Goal: Feedback & Contribution: Contribute content

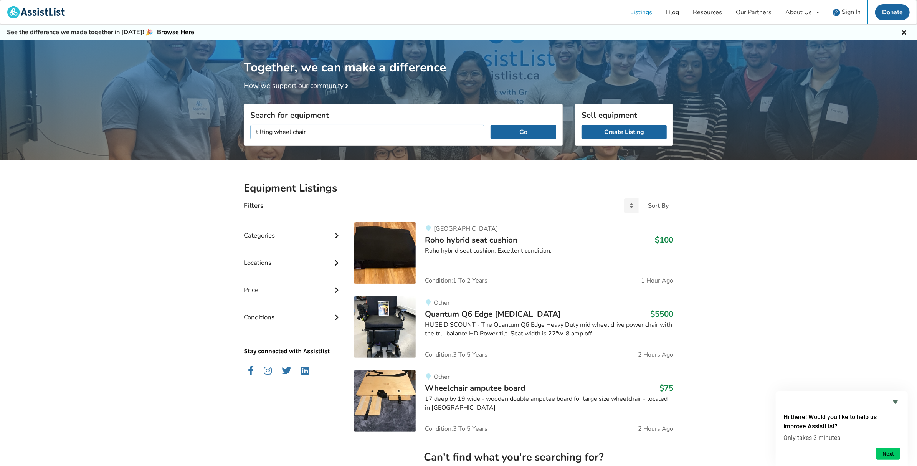
type input "tilting wheel chair"
click at [490, 125] on button "Go" at bounding box center [523, 132] width 66 height 15
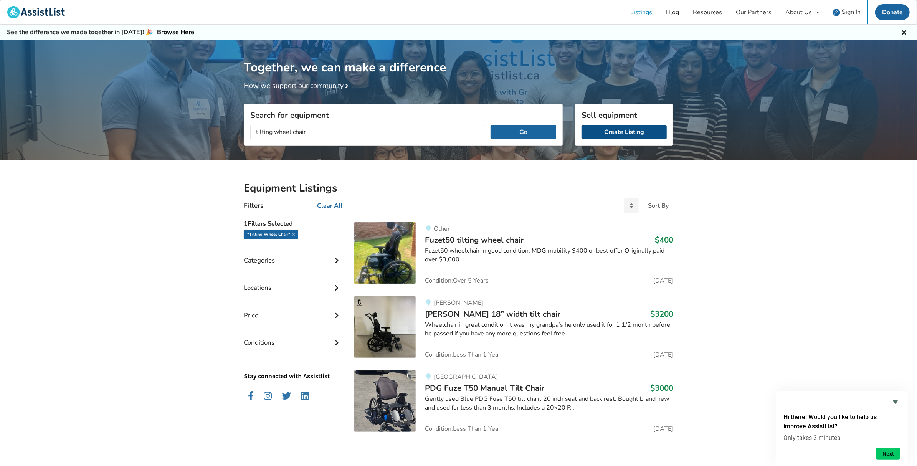
click at [629, 136] on link "Create Listing" at bounding box center [623, 132] width 85 height 15
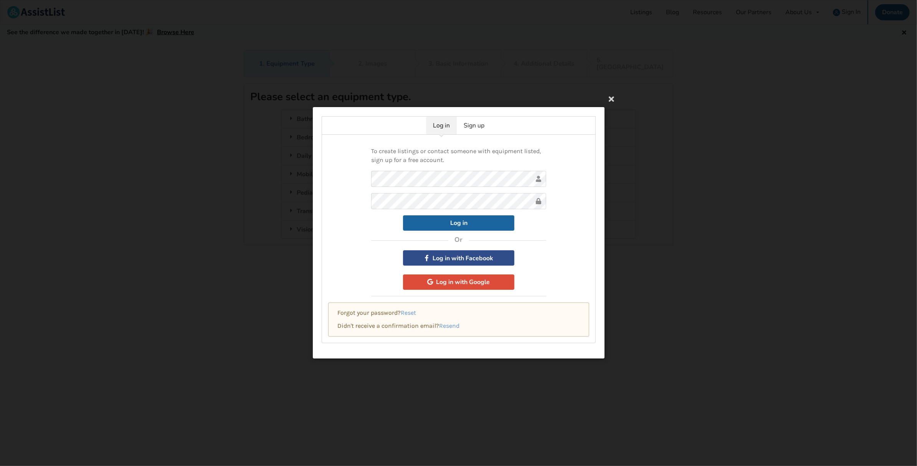
click at [469, 257] on button "Log in with Facebook" at bounding box center [458, 258] width 111 height 15
click at [476, 127] on link "Sign up" at bounding box center [474, 126] width 35 height 18
click at [470, 126] on link "Sign up" at bounding box center [474, 126] width 35 height 18
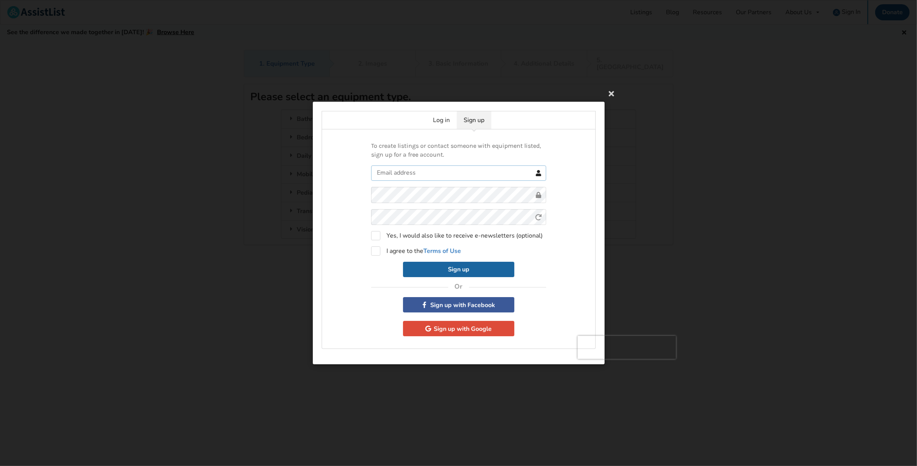
click at [400, 174] on input "text" at bounding box center [458, 172] width 175 height 15
type input "[EMAIL_ADDRESS][DOMAIN_NAME]"
click at [373, 236] on label "Yes, I would also like to receive e-newsletters (optional)" at bounding box center [457, 235] width 172 height 9
click at [377, 238] on label "Yes, I would also like to receive e-newsletters (optional)" at bounding box center [457, 235] width 172 height 9
checkbox input "false"
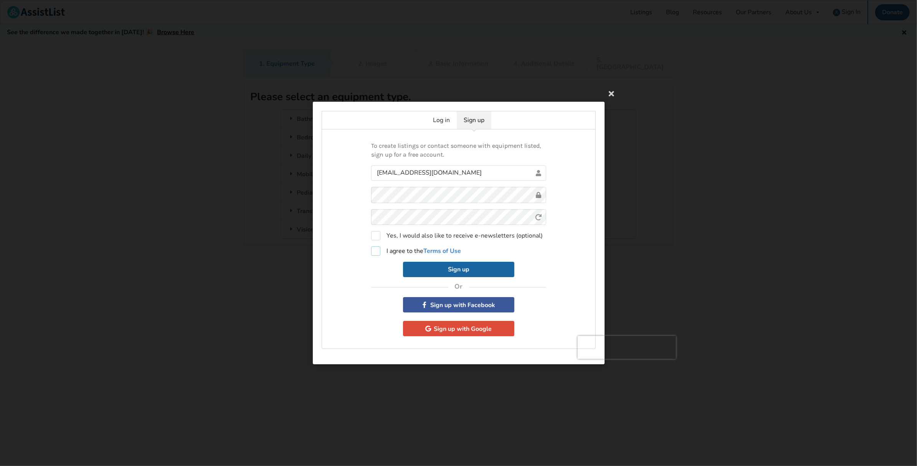
click at [375, 250] on label "I agree to the Terms of Use" at bounding box center [416, 250] width 90 height 9
checkbox input "true"
click at [425, 269] on button "Sign up" at bounding box center [458, 269] width 111 height 15
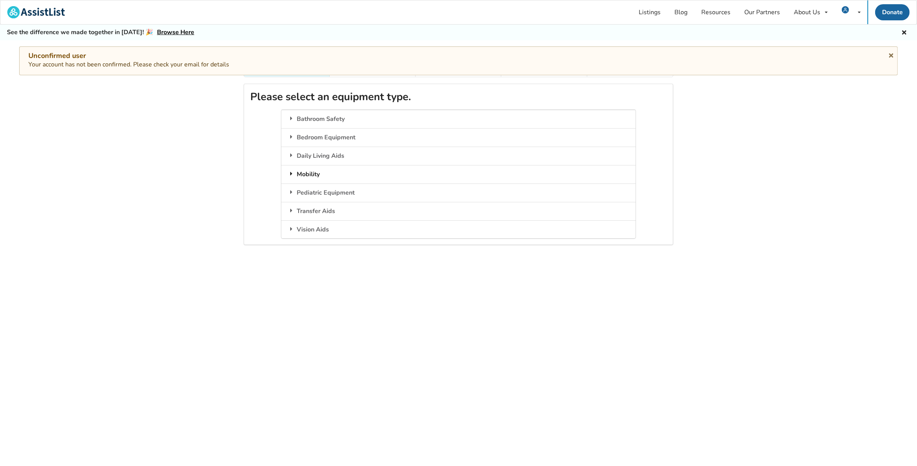
click at [294, 170] on icon at bounding box center [291, 173] width 8 height 6
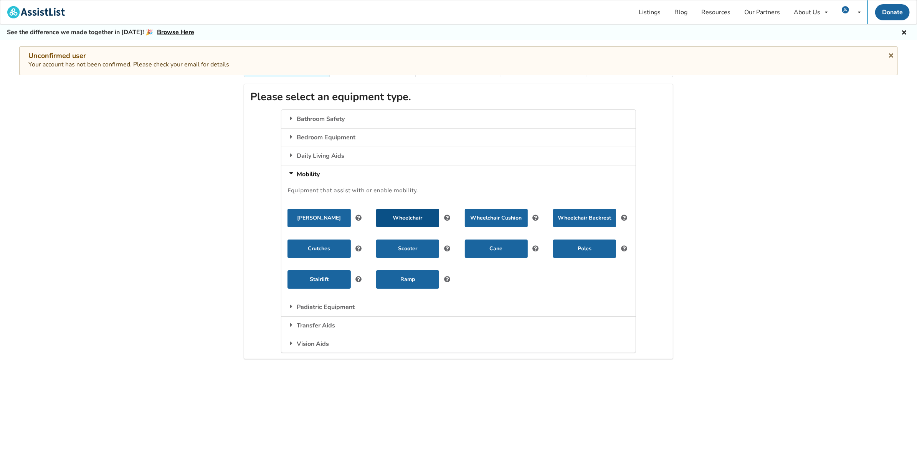
click at [414, 216] on button "Wheelchair" at bounding box center [407, 218] width 63 height 18
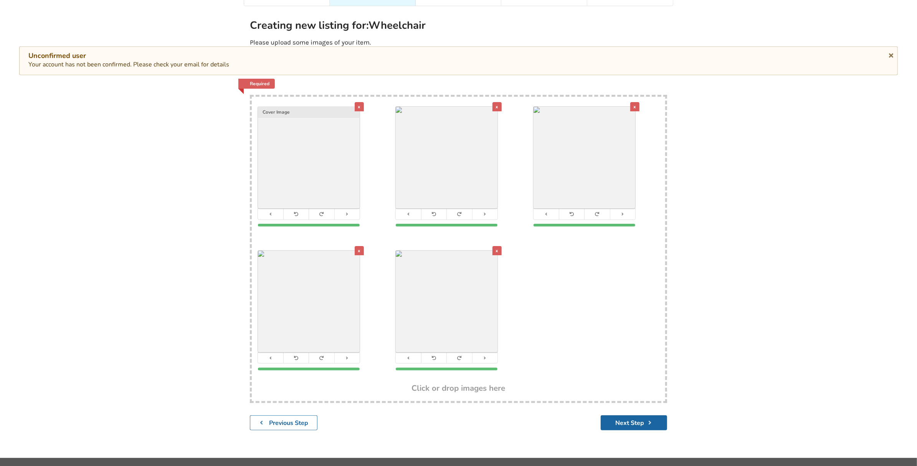
scroll to position [78, 0]
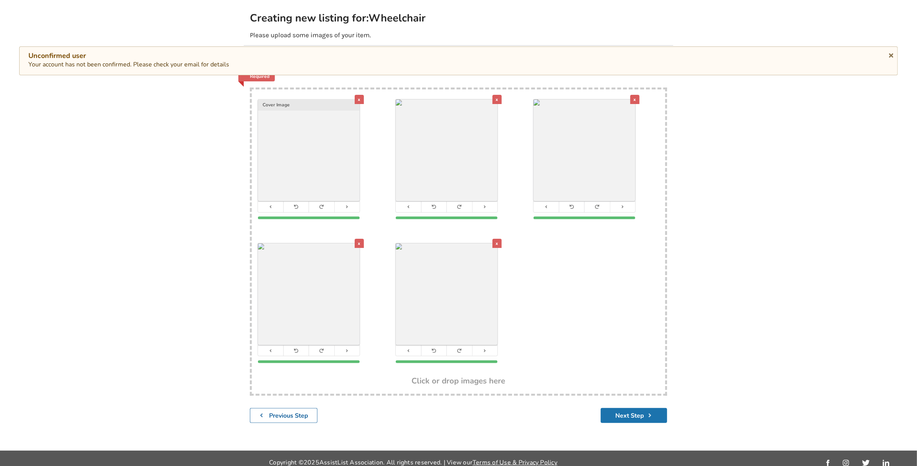
click at [636, 411] on button "Next Step" at bounding box center [634, 415] width 66 height 15
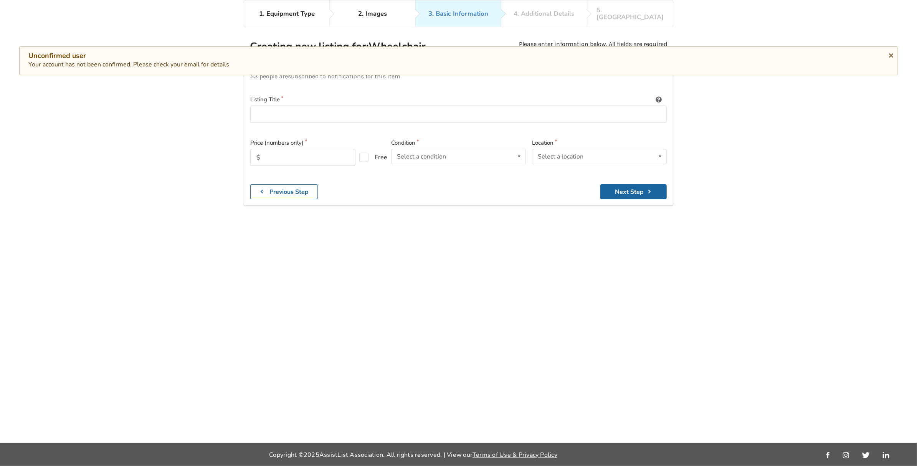
scroll to position [50, 0]
click at [259, 106] on input at bounding box center [458, 114] width 416 height 17
paste input "PDL Stellar GL Tilt Chair"
type input "PDL Stellar GL Tilt Chair"
click at [284, 152] on input "text" at bounding box center [302, 157] width 105 height 17
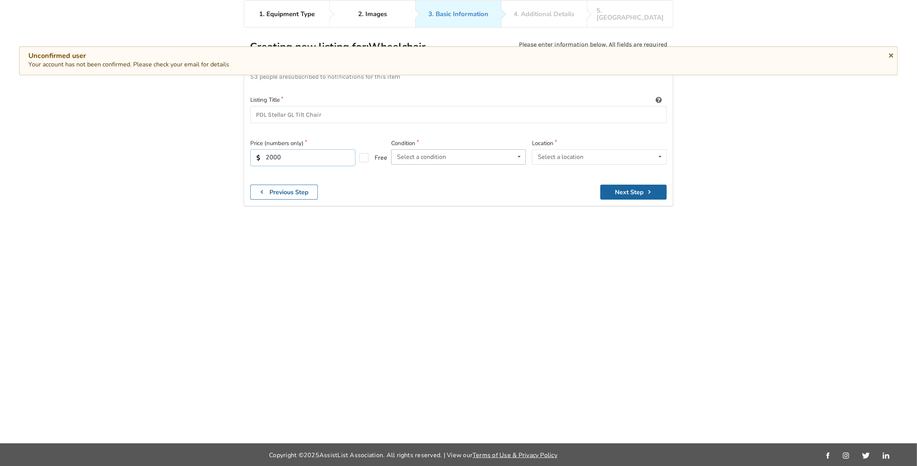
type input "2000"
click at [421, 154] on div "Select a condition Brand New Less Than 1 Year 1 To 2 Years 3 To 5 Years Over 5 …" at bounding box center [458, 156] width 135 height 15
click at [418, 214] on span "3 To 5 Years" at bounding box center [415, 218] width 35 height 8
click at [571, 154] on div "Select a location" at bounding box center [561, 157] width 46 height 6
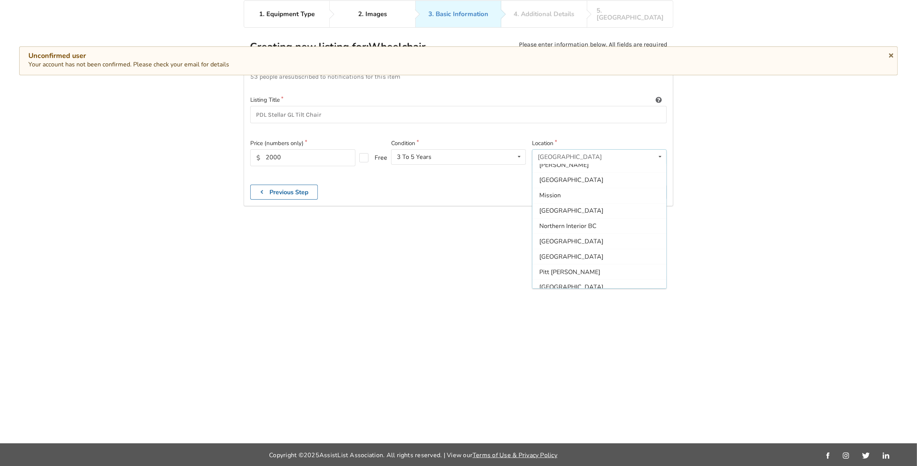
scroll to position [99, 0]
click at [576, 219] on div "[GEOGRAPHIC_DATA]" at bounding box center [599, 226] width 134 height 15
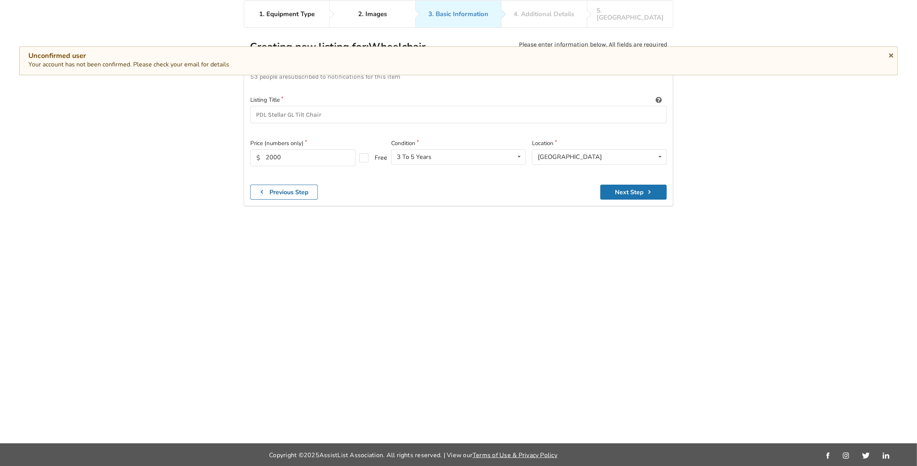
click at [636, 186] on button "Next Step" at bounding box center [633, 192] width 66 height 15
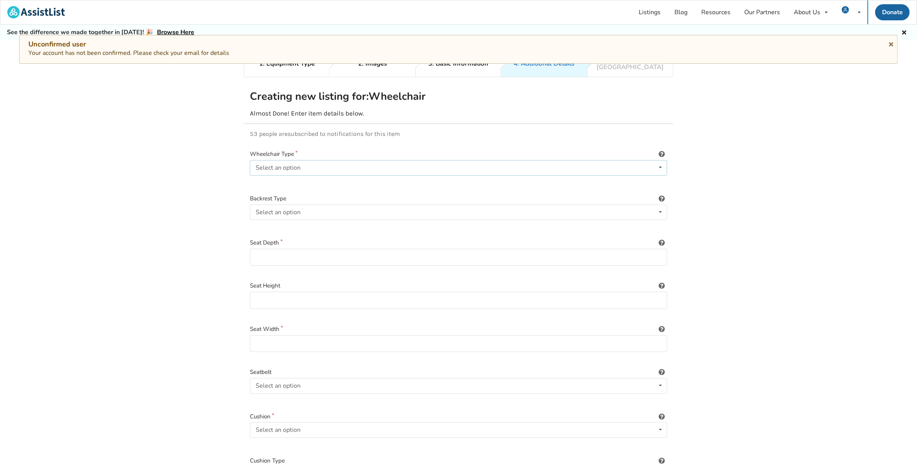
click at [321, 160] on div "Select an option Power/electric Manual Transport Tilt" at bounding box center [458, 167] width 417 height 15
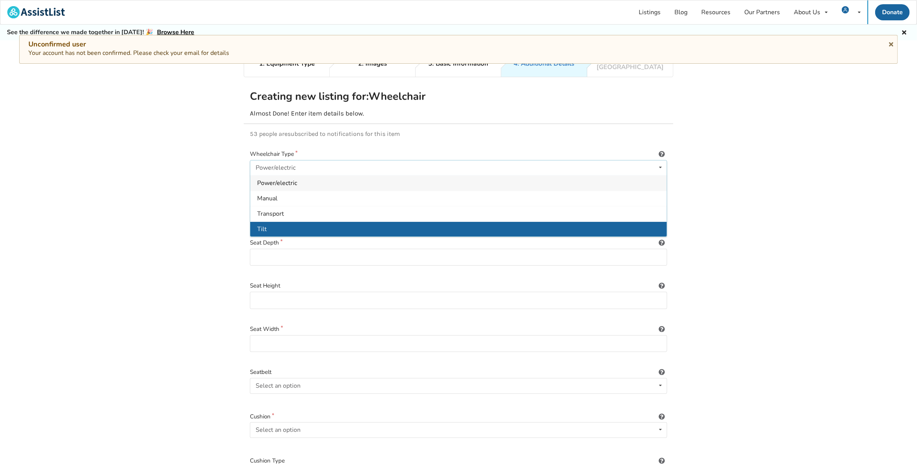
click at [270, 221] on div "Tilt" at bounding box center [458, 228] width 416 height 15
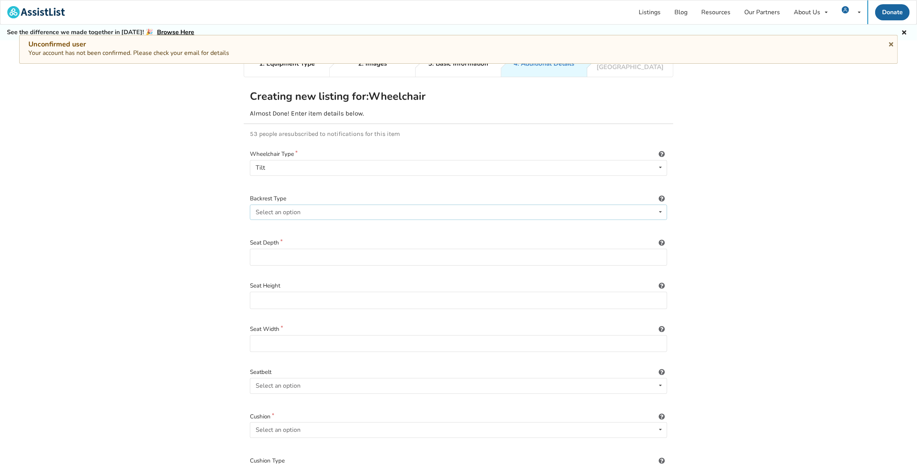
click at [289, 209] on div "Select an option" at bounding box center [278, 212] width 45 height 6
click at [270, 251] on input at bounding box center [458, 257] width 417 height 17
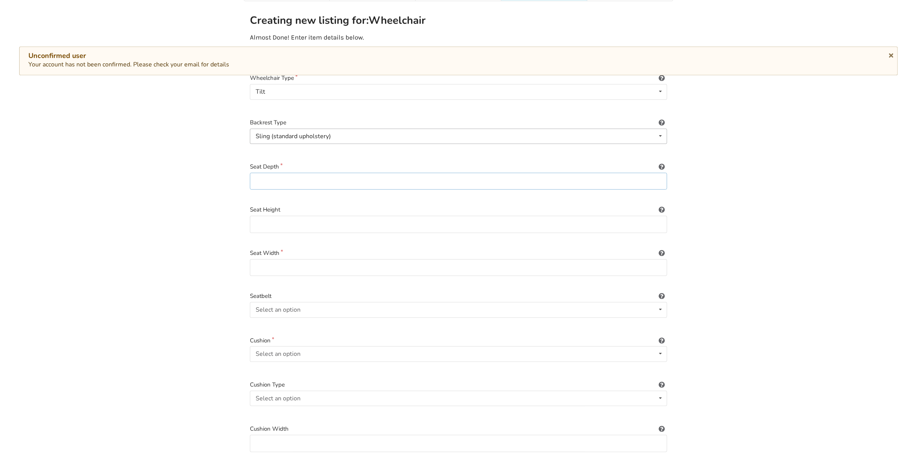
scroll to position [81, 0]
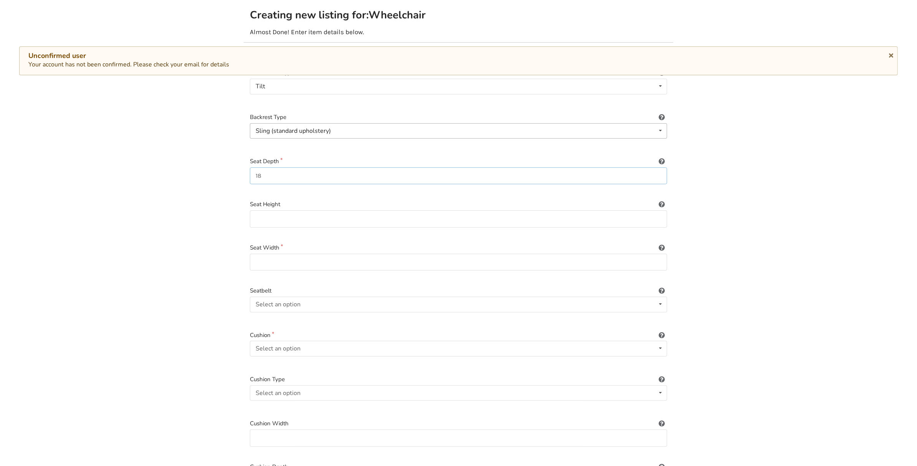
type input "18"
click at [277, 258] on input at bounding box center [458, 262] width 417 height 17
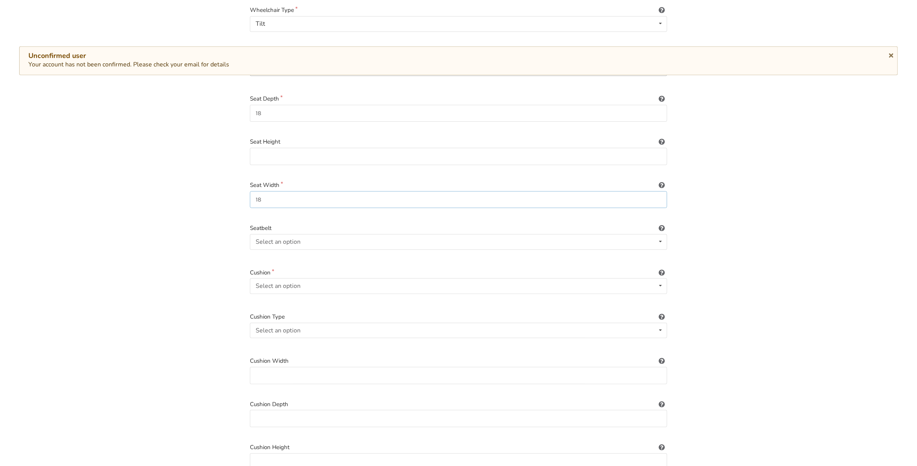
scroll to position [163, 0]
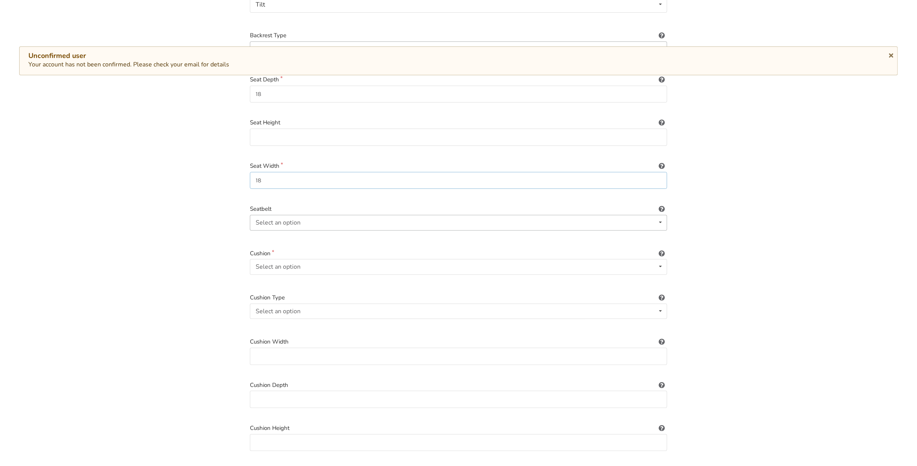
type input "18"
click at [327, 221] on div "Select an option Included Not included" at bounding box center [458, 222] width 417 height 15
click at [310, 233] on div "Included" at bounding box center [458, 237] width 416 height 15
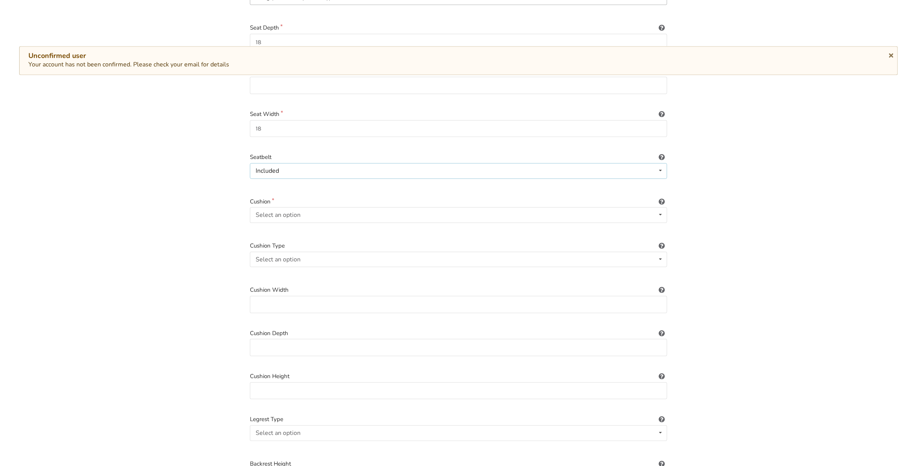
scroll to position [245, 0]
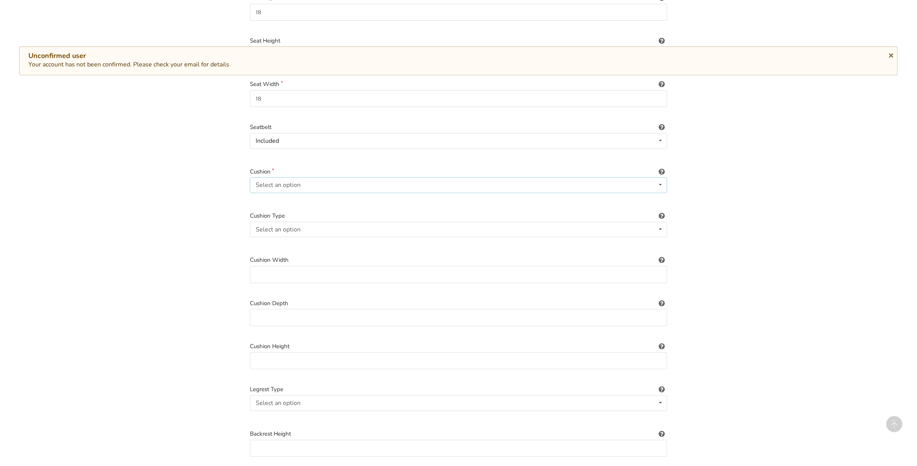
click at [320, 177] on div "Select an option Included Not included" at bounding box center [458, 184] width 417 height 15
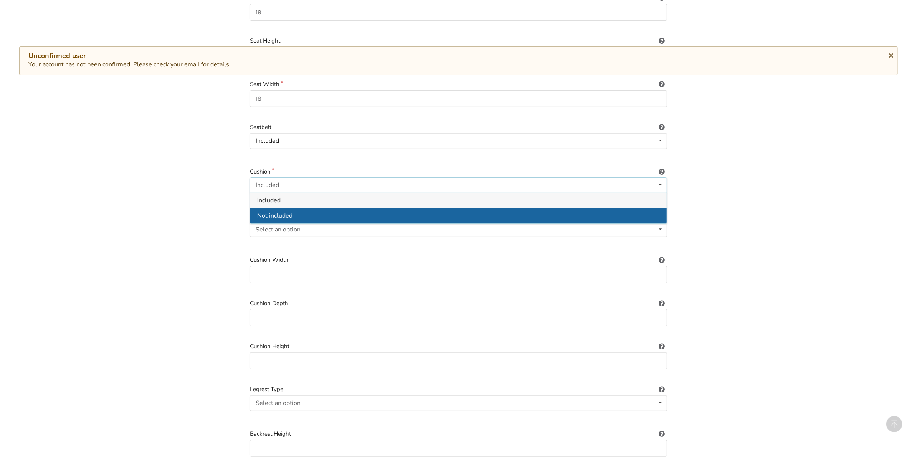
click at [305, 208] on div "Not included" at bounding box center [458, 215] width 416 height 15
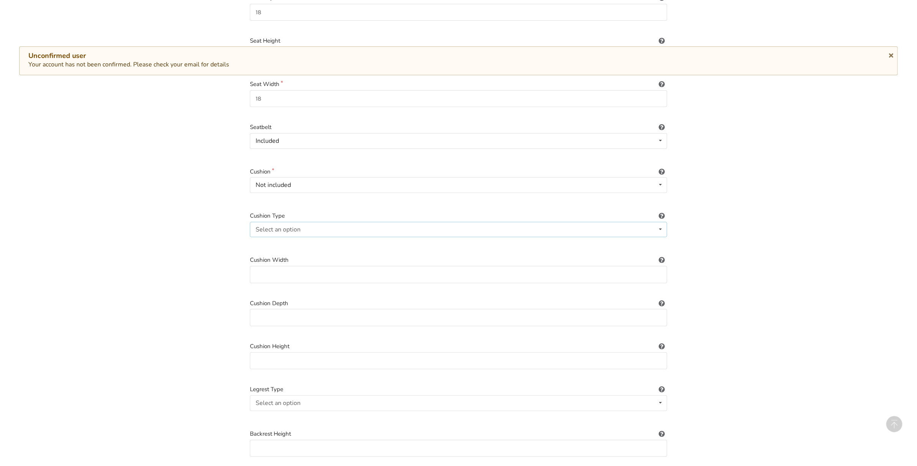
click at [294, 226] on div "Select an option" at bounding box center [278, 229] width 45 height 6
click at [179, 228] on div "1. Equipment Type 2. Images 3. Basic Information 4. Additional Details 5. Previ…" at bounding box center [458, 460] width 917 height 1310
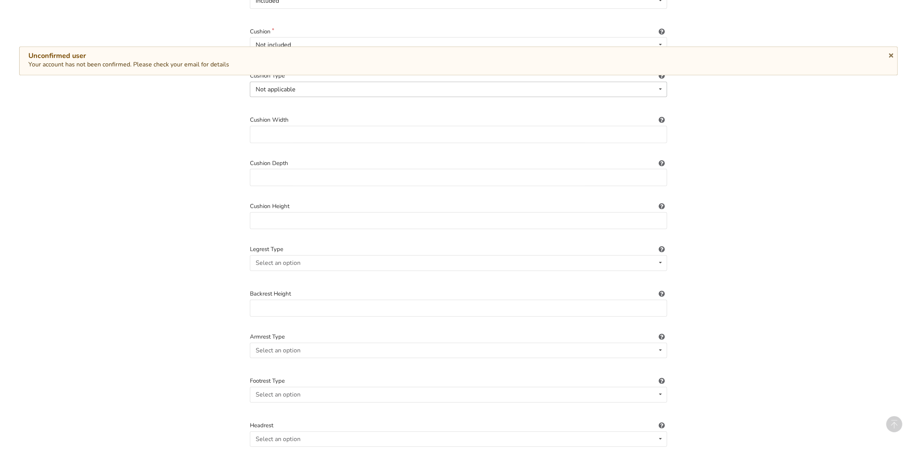
scroll to position [408, 0]
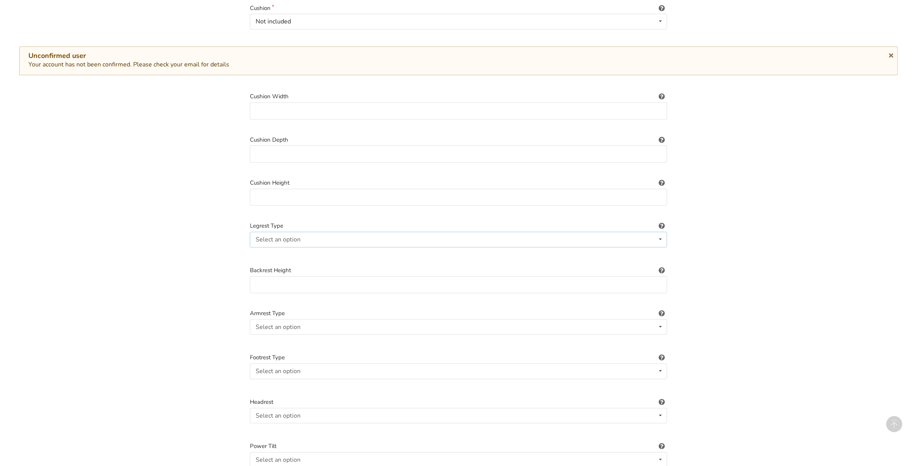
click at [274, 232] on div "Select an option Standard Height-adjustable Elevating" at bounding box center [458, 239] width 417 height 15
click at [173, 240] on div "1. Equipment Type 2. Images 3. Basic Information 4. Additional Details 5. Previ…" at bounding box center [458, 297] width 917 height 1310
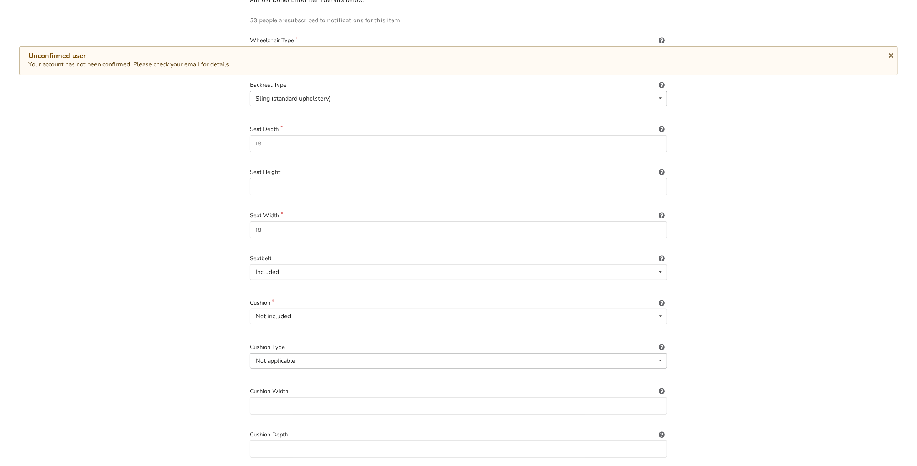
scroll to position [0, 0]
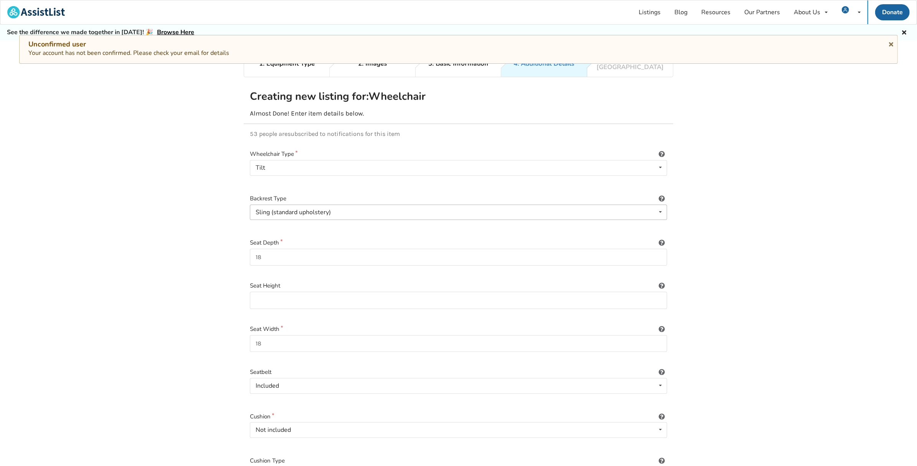
click at [893, 42] on icon at bounding box center [890, 43] width 7 height 6
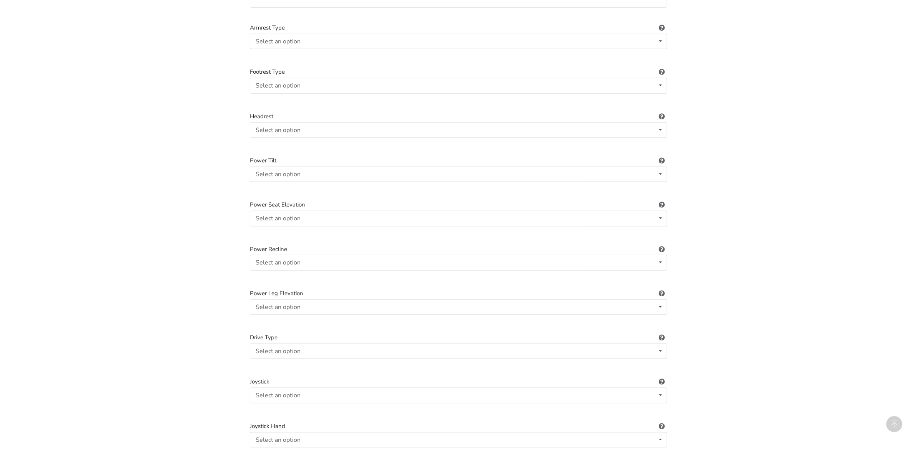
scroll to position [898, 0]
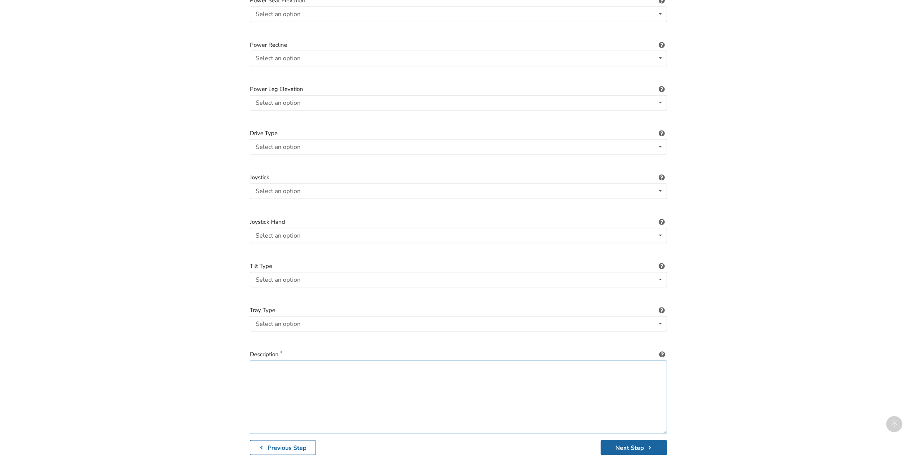
click at [261, 365] on textarea at bounding box center [458, 397] width 417 height 74
paste textarea "PDL Stellar GL Tilt Chair"
paste textarea "22 inch rear wheels with 6 inch casters Single post adjustable height armrests …"
click at [256, 373] on textarea "PDL Stellar GL Tilt Chair in Good condition. 22 inch rear wheels with 6 inch ca…" at bounding box center [458, 397] width 417 height 74
click at [255, 380] on textarea "PDL Stellar GL Tilt Chair in Good condition. -22 inch rear wheels with 6 inch c…" at bounding box center [458, 397] width 417 height 74
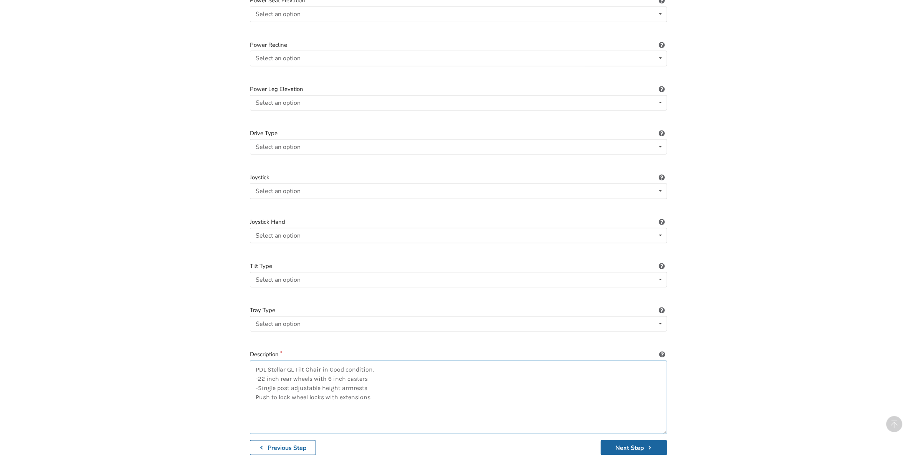
click at [255, 389] on textarea "PDL Stellar GL Tilt Chair in Good condition. -22 inch rear wheels with 6 inch c…" at bounding box center [458, 397] width 417 height 74
click at [380, 393] on textarea "PDL Stellar GL Tilt Chair in Good condition. -22 inch rear wheels with 6 inch c…" at bounding box center [458, 397] width 417 height 74
click at [368, 381] on textarea "PDL Stellar GL Tilt Chair in Good condition. -22 inch rear wheels with 6 inch c…" at bounding box center [458, 397] width 417 height 74
click at [372, 371] on textarea "PDL Stellar GL Tilt Chair in Good condition. -22 inch rear wheels with 6 inch c…" at bounding box center [458, 397] width 417 height 74
click at [265, 399] on textarea "PDL Stellar GL Tilt Chair in Good condition. -22 inch rear wheels with 6 inch c…" at bounding box center [458, 397] width 417 height 74
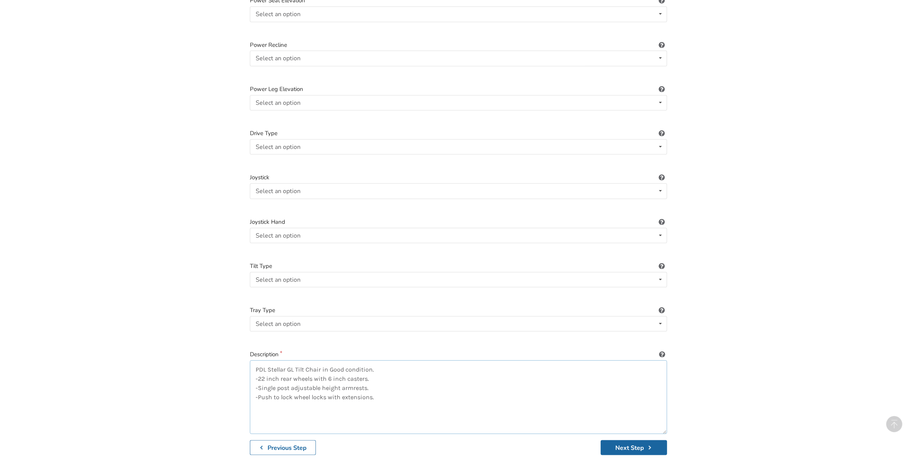
click at [390, 394] on textarea "PDL Stellar GL Tilt Chair in Good condition. -22 inch rear wheels with 6 inch c…" at bounding box center [458, 397] width 417 height 74
paste textarea "Anti Tippers Angle adjustable push bar legrests with angle plates"
click at [335, 419] on textarea "PDL Stellar GL Tilt Chair in Good condition. -22 inch rear wheels with 6 inch c…" at bounding box center [458, 397] width 417 height 74
paste textarea "[PERSON_NAME] headrest with 14 inch pad NXT Xtend deep 18x18"
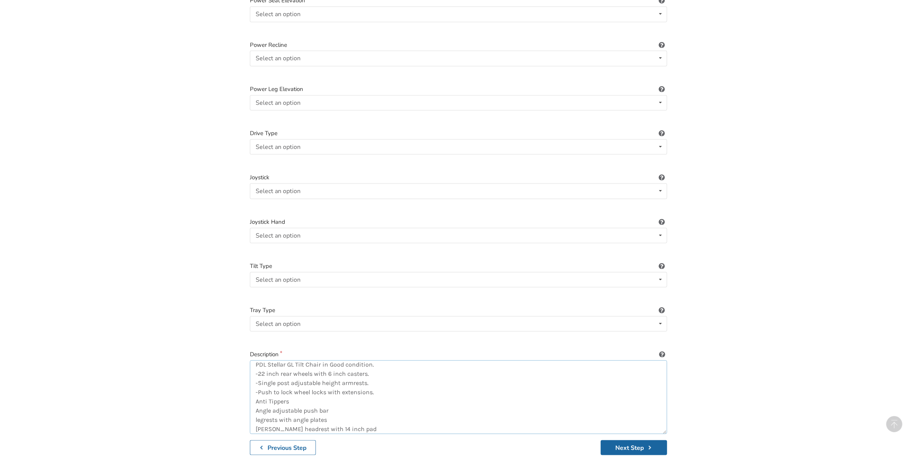
scroll to position [13, 0]
click at [325, 420] on textarea "PDL Stellar GL Tilt Chair in Good condition. -22 inch rear wheels with 6 inch c…" at bounding box center [458, 397] width 417 height 74
paste textarea "Calf pad 20" wide 4 point padded seat belt med"
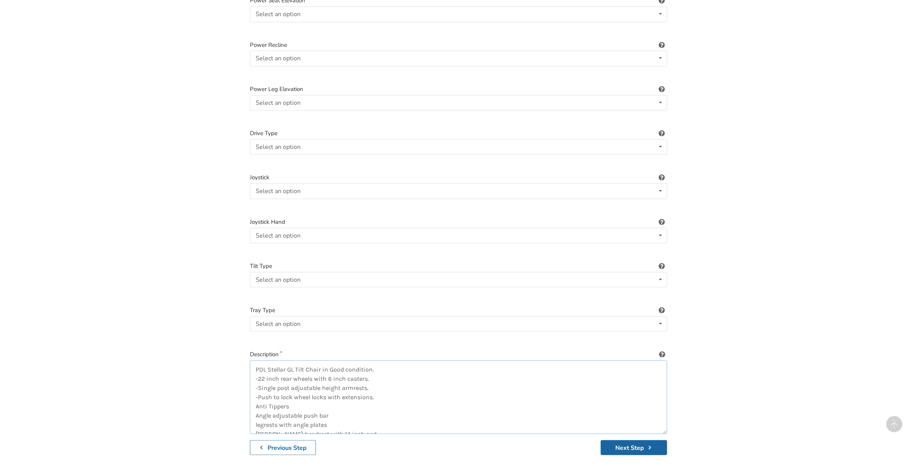
click at [254, 401] on textarea "PDL Stellar GL Tilt Chair in Good condition. -22 inch rear wheels with 6 inch c…" at bounding box center [458, 397] width 417 height 74
click at [255, 408] on textarea "PDL Stellar GL Tilt Chair in Good condition. -22 inch rear wheels with 6 inch c…" at bounding box center [458, 397] width 417 height 74
click at [256, 419] on textarea "PDL Stellar GL Tilt Chair in Good condition. -22 inch rear wheels with 6 inch c…" at bounding box center [458, 397] width 417 height 74
click at [256, 392] on textarea "PDL Stellar GL Tilt Chair in Good condition. -22 inch rear wheels with 6 inch c…" at bounding box center [458, 397] width 417 height 74
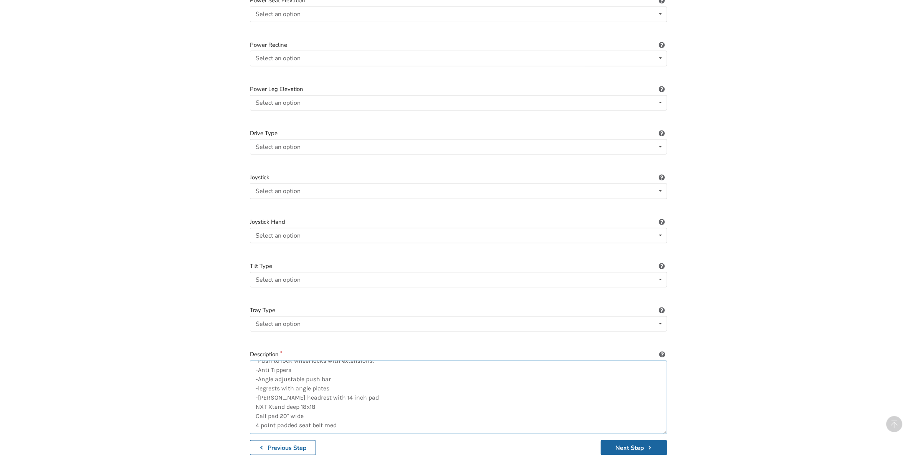
click at [257, 400] on textarea "PDL Stellar GL Tilt Chair in Good condition. -22 inch rear wheels with 6 inch c…" at bounding box center [458, 397] width 417 height 74
click at [255, 406] on textarea "PDL Stellar GL Tilt Chair in Good condition. -22 inch rear wheels with 6 inch c…" at bounding box center [458, 397] width 417 height 74
click at [255, 416] on textarea "PDL Stellar GL Tilt Chair in Good condition. -22 inch rear wheels with 6 inch c…" at bounding box center [458, 397] width 417 height 74
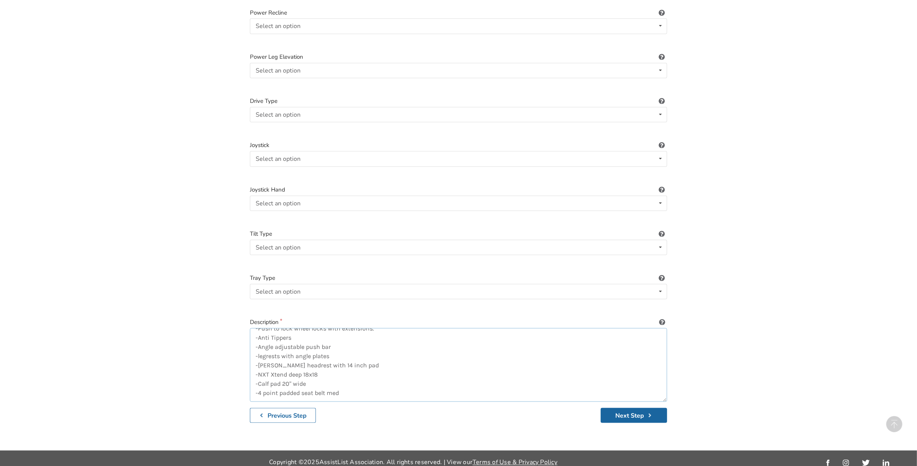
click at [367, 391] on textarea "PDL Stellar GL Tilt Chair in Good condition. -22 inch rear wheels with 6 inch c…" at bounding box center [458, 365] width 417 height 74
drag, startPoint x: 320, startPoint y: 330, endPoint x: 257, endPoint y: 329, distance: 63.3
click at [257, 329] on textarea "PDL Stellar GL Tilt Chair in Good condition. -22 inch rear wheels with 6 inch c…" at bounding box center [458, 365] width 417 height 74
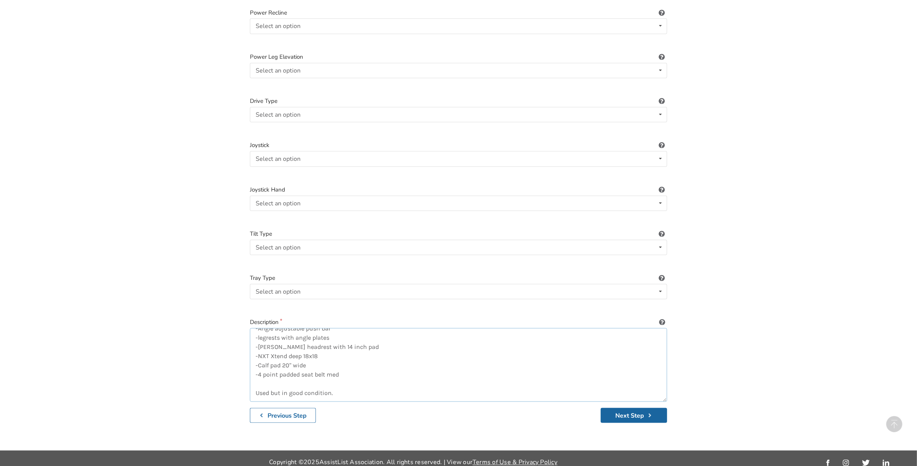
click at [336, 383] on textarea "PDL Stellar GL Tilt Chair in Good condition. -22 inch rear wheels with 6 inch c…" at bounding box center [458, 365] width 417 height 74
click at [381, 384] on textarea "PDL Stellar GL Tilt Chair in Good condition. -22 inch rear wheels with 6 inch c…" at bounding box center [458, 365] width 417 height 74
click at [422, 385] on textarea "PDL Stellar GL Tilt Chair in Good condition. -22 inch rear wheels with 6 inch c…" at bounding box center [458, 365] width 417 height 74
click at [424, 386] on textarea "PDL Stellar GL Tilt Chair in Good condition. -22 inch rear wheels with 6 inch c…" at bounding box center [458, 365] width 417 height 74
click at [475, 383] on textarea "PDL Stellar GL Tilt Chair in Good condition. -22 inch rear wheels with 6 inch c…" at bounding box center [458, 365] width 417 height 74
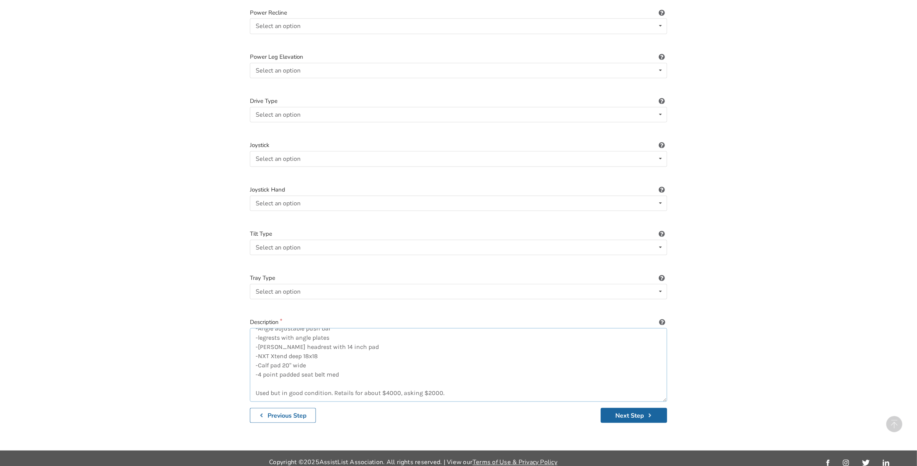
click at [399, 386] on textarea "PDL Stellar GL Tilt Chair in Good condition. -22 inch rear wheels with 6 inch c…" at bounding box center [458, 365] width 417 height 74
click at [483, 380] on textarea "PDL Stellar GL Tilt Chair in Good condition. -22 inch rear wheels with 6 inch c…" at bounding box center [458, 365] width 417 height 74
type textarea "PDL Stellar GL Tilt Chair in Good condition. -22 inch rear wheels with 6 inch c…"
click at [634, 410] on button "Next Step" at bounding box center [634, 415] width 66 height 15
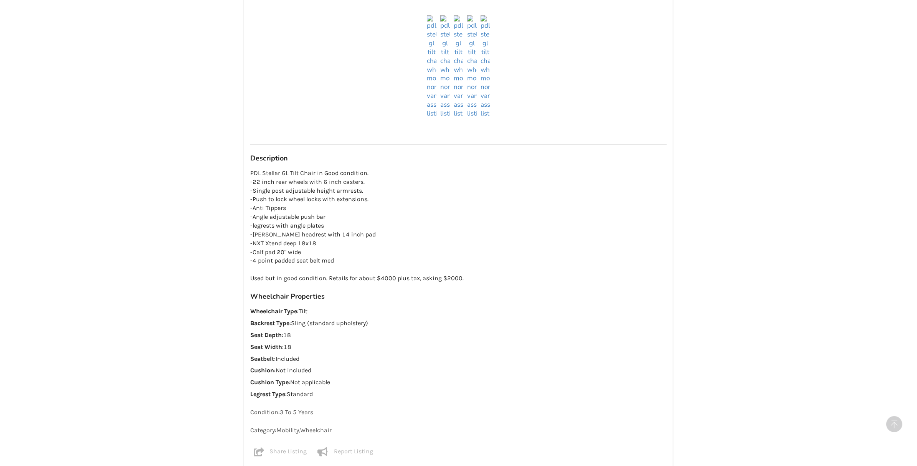
scroll to position [408, 0]
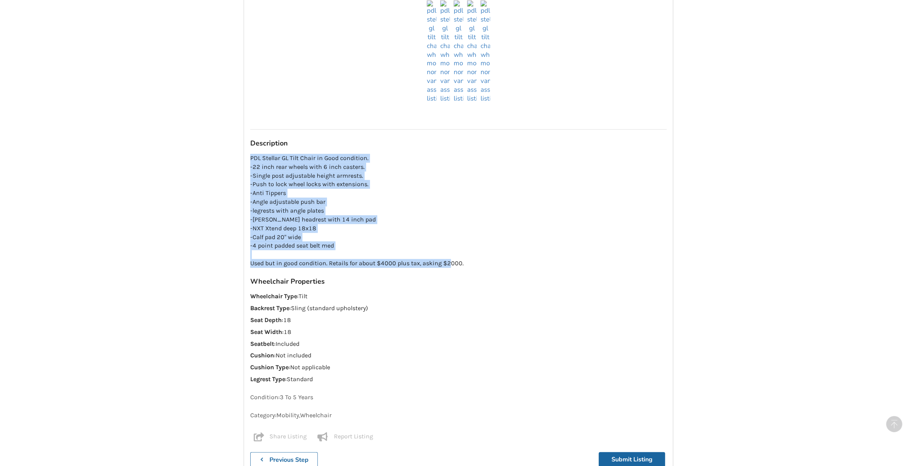
drag, startPoint x: 469, startPoint y: 259, endPoint x: 250, endPoint y: 149, distance: 244.7
click at [250, 154] on p "PDL Stellar GL Tilt Chair in Good condition. -22 inch rear wheels with 6 inch c…" at bounding box center [458, 211] width 416 height 114
copy p "PDL Stellar GL Tilt Chair in Good condition. -22 inch rear wheels with 6 inch c…"
click at [639, 454] on button "Submit Listing" at bounding box center [632, 459] width 66 height 15
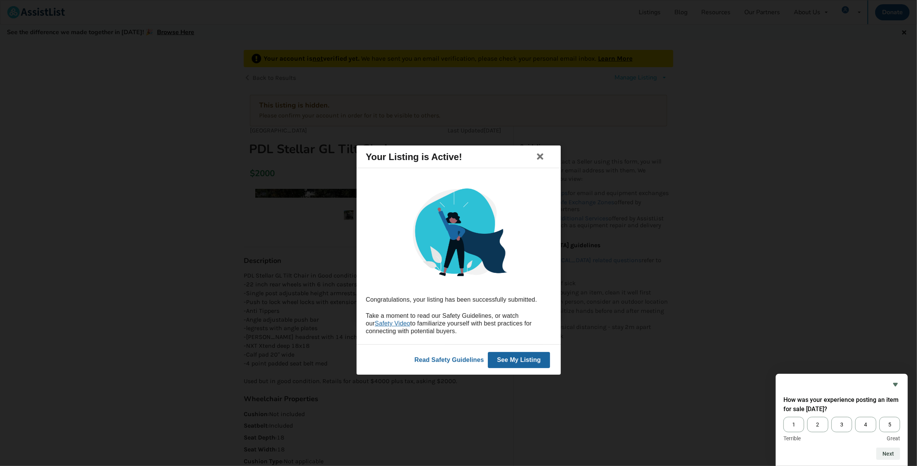
click at [508, 364] on button "See My Listing" at bounding box center [518, 360] width 62 height 16
